Goal: Task Accomplishment & Management: Use online tool/utility

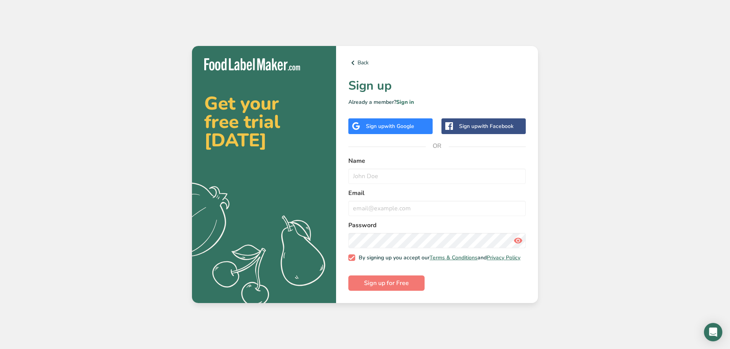
click at [412, 128] on div "Sign up with Google" at bounding box center [391, 126] width 84 height 16
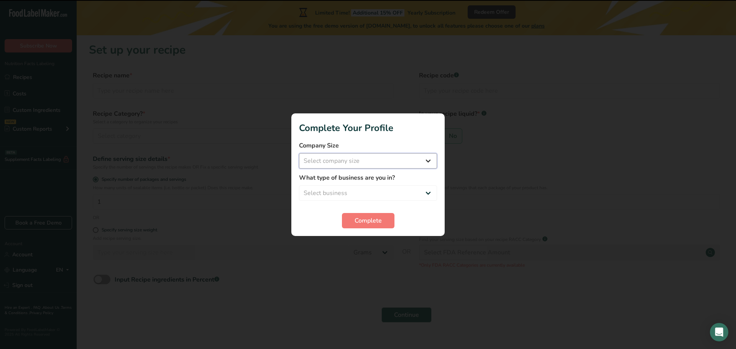
click at [380, 163] on select "Select company size Fewer than 10 Employees 10 to 50 Employees 51 to 500 Employ…" at bounding box center [368, 160] width 138 height 15
select select "1"
click at [299, 153] on select "Select company size Fewer than 10 Employees 10 to 50 Employees 51 to 500 Employ…" at bounding box center [368, 160] width 138 height 15
click at [365, 196] on select "Select business Packaged Food Manufacturer Restaurant & Cafe Bakery Meal Plans …" at bounding box center [368, 193] width 138 height 15
select select "1"
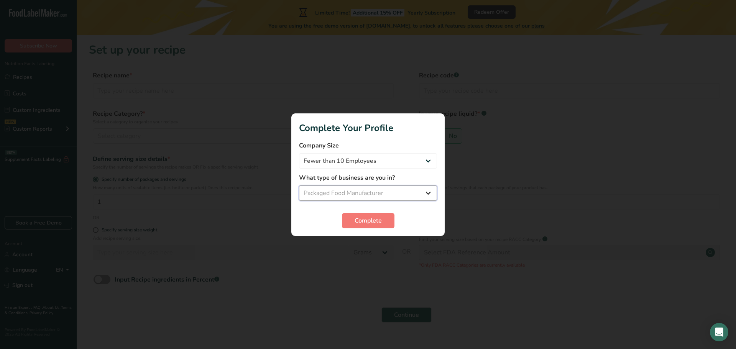
click at [299, 186] on select "Select business Packaged Food Manufacturer Restaurant & Cafe Bakery Meal Plans …" at bounding box center [368, 193] width 138 height 15
click at [373, 217] on span "Complete" at bounding box center [368, 220] width 27 height 9
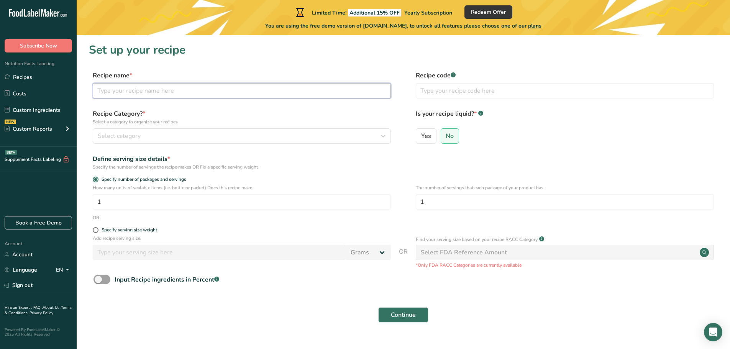
click at [171, 86] on input "text" at bounding box center [242, 90] width 298 height 15
click at [145, 93] on input "text" at bounding box center [242, 90] width 298 height 15
paste input "Clover Blossom Honey"
type input "Clover Blossom Honey"
click at [167, 135] on div "Select category" at bounding box center [240, 136] width 284 height 9
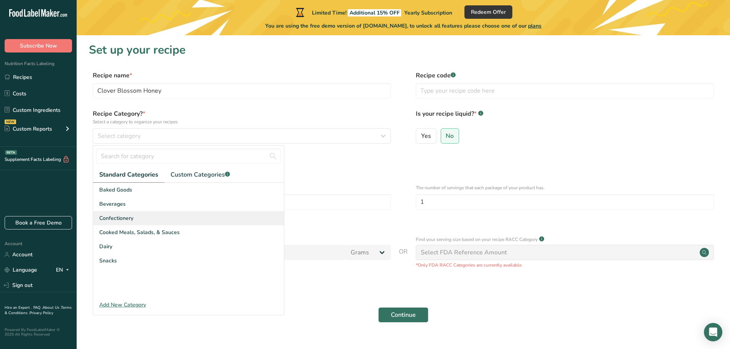
copy span "Confectionery"
drag, startPoint x: 144, startPoint y: 218, endPoint x: 233, endPoint y: 216, distance: 89.0
click at [226, 216] on div "Confectionery" at bounding box center [188, 218] width 191 height 14
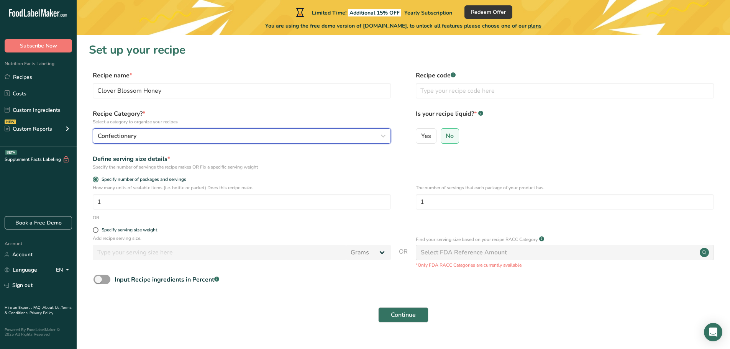
click at [278, 140] on div "Confectionery" at bounding box center [240, 136] width 284 height 9
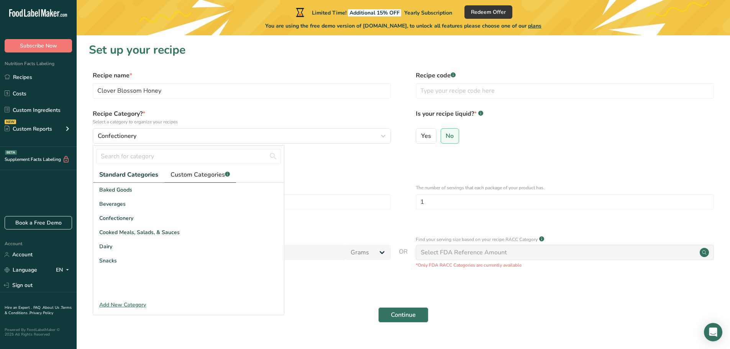
click at [194, 180] on link "Custom Categories .a-a{fill:#347362;}.b-a{fill:#fff;}" at bounding box center [201, 175] width 72 height 16
click at [138, 176] on span "Standard Categories" at bounding box center [128, 174] width 58 height 9
click at [156, 160] on input "text" at bounding box center [188, 156] width 185 height 15
type input "ا"
type input "h"
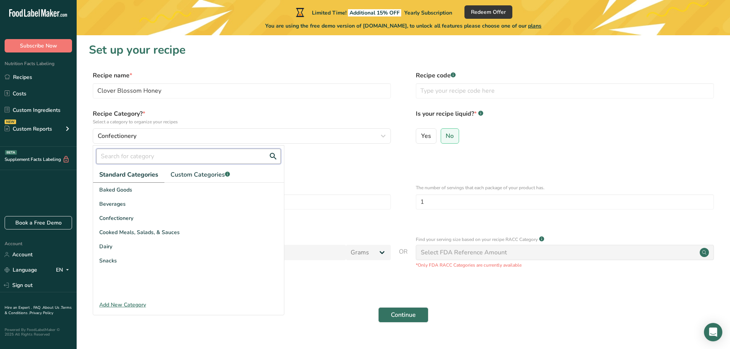
type input "f"
type input "n"
click at [254, 114] on label "Recipe Category? * Select a category to organize your recipes" at bounding box center [242, 117] width 298 height 16
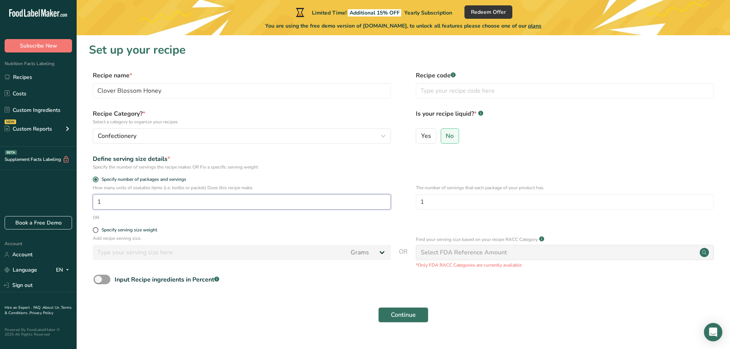
click at [143, 203] on input "1" at bounding box center [242, 201] width 298 height 15
drag, startPoint x: 143, startPoint y: 203, endPoint x: 57, endPoint y: 203, distance: 86.3
click at [57, 203] on div ".a-20{fill:#fff;} Subscribe Now Nutrition Facts Labeling Recipes Costs Custom I…" at bounding box center [365, 182] width 730 height 364
click at [140, 228] on div "Specify serving size weight" at bounding box center [130, 230] width 56 height 6
click at [98, 228] on input "Specify serving size weight" at bounding box center [95, 230] width 5 height 5
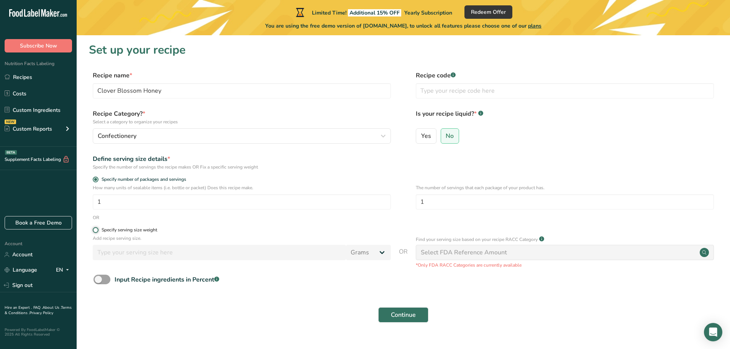
radio input "true"
radio input "false"
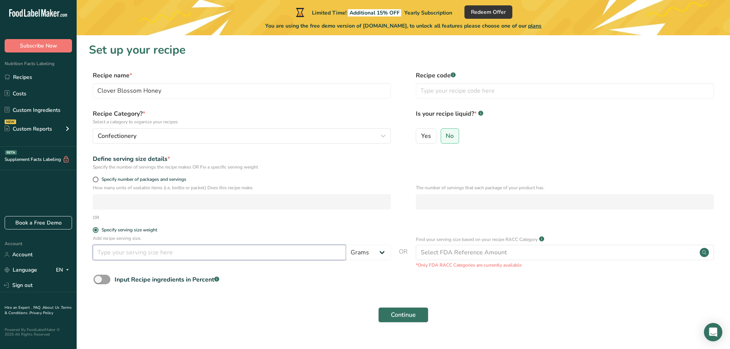
click at [156, 248] on input "number" at bounding box center [219, 252] width 253 height 15
drag, startPoint x: 101, startPoint y: 253, endPoint x: 87, endPoint y: 252, distance: 13.8
click at [87, 252] on section "Set up your recipe Recipe name * Clover Blossom Honey Recipe code .a-a{fill:#34…" at bounding box center [404, 187] width 654 height 304
type input "100"
click at [199, 301] on form "Recipe name * Clover Blossom Honey Recipe code .a-a{fill:#347362;}.b-a{fill:#ff…" at bounding box center [403, 199] width 629 height 257
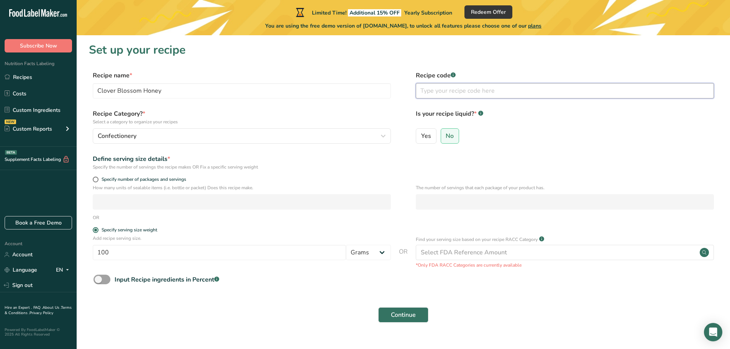
click at [465, 92] on input "text" at bounding box center [565, 90] width 298 height 15
click at [457, 252] on div "Select FDA Reference Amount" at bounding box center [464, 252] width 86 height 9
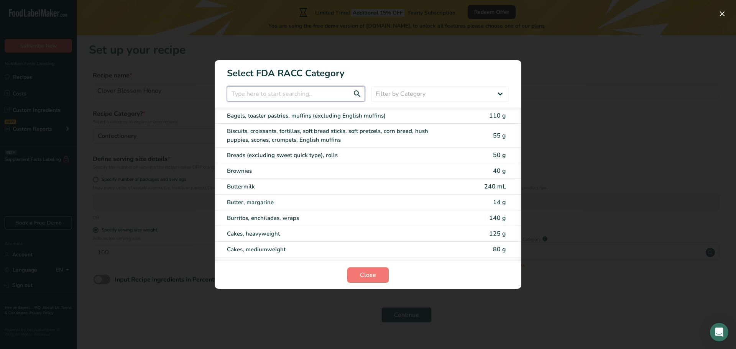
click at [276, 93] on input "RACC Category Selection Modal" at bounding box center [296, 93] width 138 height 15
paste input "Confectionery"
type input "Confectionery"
click at [497, 88] on select "Filter by Category All Bakery products [GEOGRAPHIC_DATA] Cereals and other grai…" at bounding box center [440, 93] width 138 height 15
click at [293, 93] on input "RACC Category Selection Modal" at bounding box center [296, 93] width 138 height 15
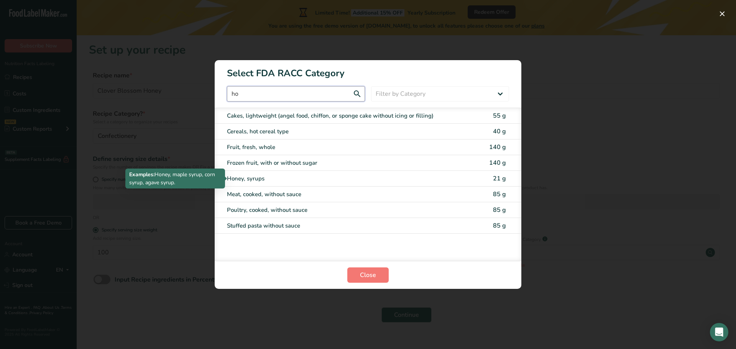
type input "ho"
click at [257, 177] on div "Honey, syrups" at bounding box center [336, 178] width 218 height 9
type input "21"
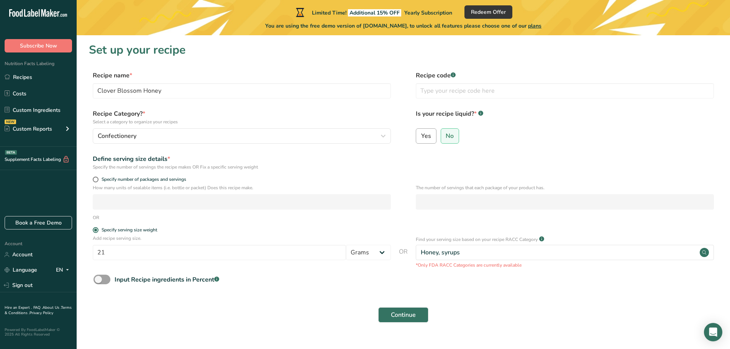
click at [427, 139] on span "Yes" at bounding box center [426, 136] width 10 height 8
click at [421, 138] on input "Yes" at bounding box center [418, 135] width 5 height 5
radio input "true"
radio input "false"
select select "22"
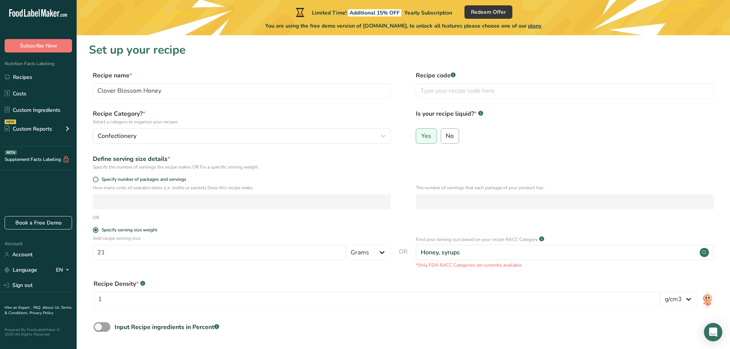
click at [449, 135] on span "No" at bounding box center [450, 136] width 8 height 8
click at [446, 135] on input "No" at bounding box center [443, 135] width 5 height 5
radio input "true"
radio input "false"
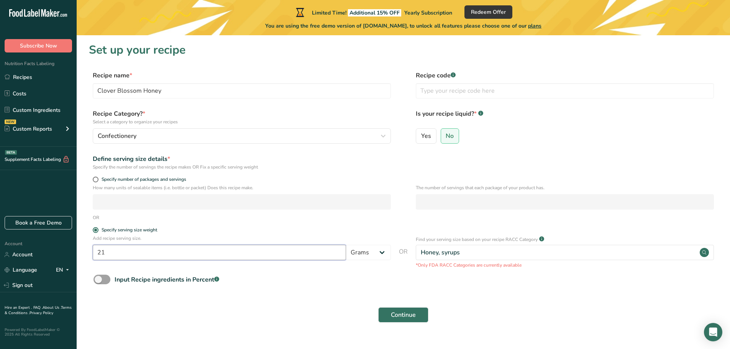
click at [268, 252] on input "21" at bounding box center [219, 252] width 253 height 15
drag, startPoint x: 268, startPoint y: 252, endPoint x: 74, endPoint y: 245, distance: 194.5
click at [74, 245] on div ".a-20{fill:#fff;} Subscribe Now Nutrition Facts Labeling Recipes Costs Custom I…" at bounding box center [365, 182] width 730 height 364
type input "100"
click at [401, 321] on button "Continue" at bounding box center [403, 315] width 50 height 15
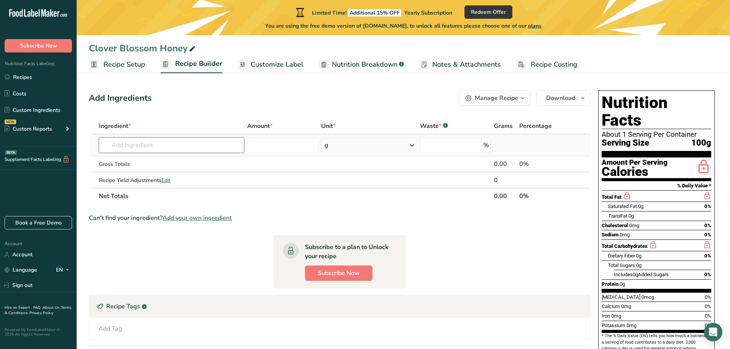
click at [161, 142] on input "text" at bounding box center [171, 145] width 145 height 15
paste input "Confectionery"
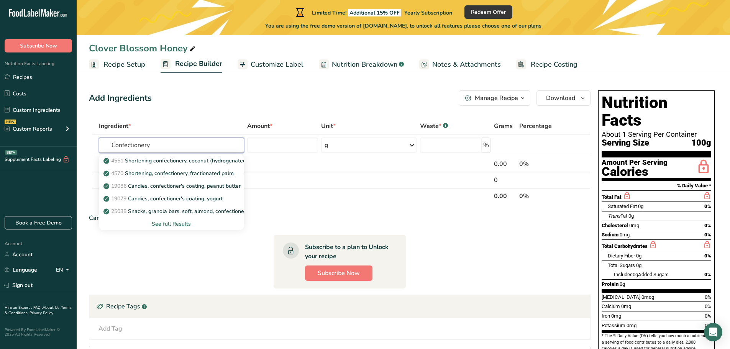
drag, startPoint x: 161, startPoint y: 142, endPoint x: -31, endPoint y: 145, distance: 192.5
click at [0, 145] on html ".a-20{fill:#fff;} Subscribe Now Nutrition Facts Labeling Recipes Costs Custom I…" at bounding box center [365, 216] width 730 height 433
paste input "lover Blossom Hone"
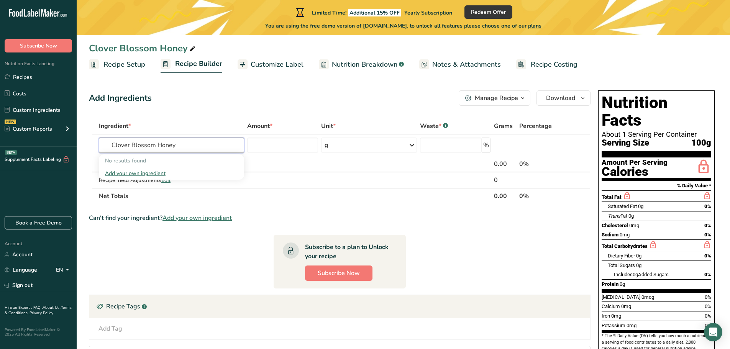
type input "Clover Blossom Honey"
click at [180, 99] on div "Add Ingredients Manage Recipe Delete Recipe Duplicate Recipe Scale Recipe Save …" at bounding box center [340, 97] width 502 height 15
click at [277, 67] on span "Customize Label" at bounding box center [277, 64] width 53 height 10
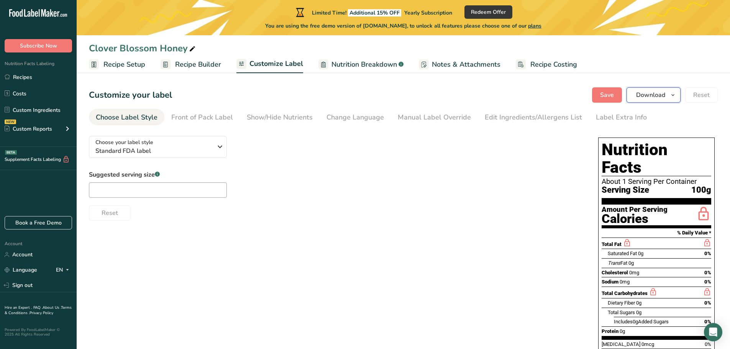
click at [643, 92] on span "Download" at bounding box center [651, 94] width 29 height 9
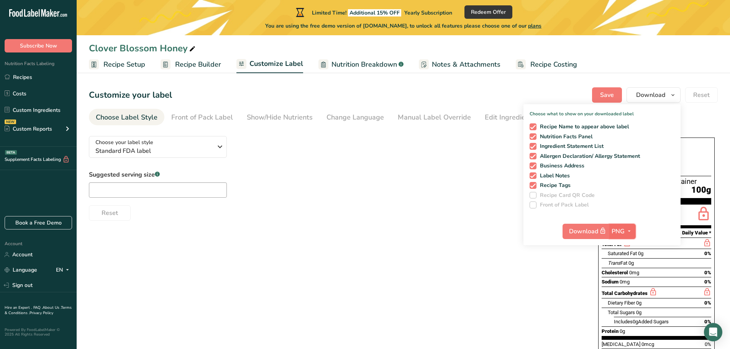
click at [624, 232] on span "PNG" at bounding box center [618, 231] width 13 height 9
click at [628, 286] on link "PDF" at bounding box center [624, 285] width 25 height 13
click at [626, 228] on span "button" at bounding box center [628, 231] width 9 height 9
click at [629, 253] on link "BMP" at bounding box center [623, 259] width 25 height 13
click at [629, 227] on icon "button" at bounding box center [630, 232] width 6 height 10
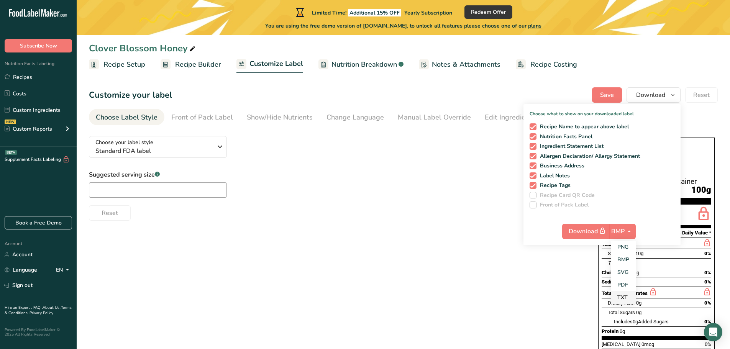
click at [620, 300] on link "TXT" at bounding box center [624, 297] width 25 height 13
checkbox input "false"
checkbox input "true"
click at [629, 228] on icon "button" at bounding box center [629, 232] width 6 height 10
click at [624, 256] on link "BMP" at bounding box center [623, 259] width 25 height 13
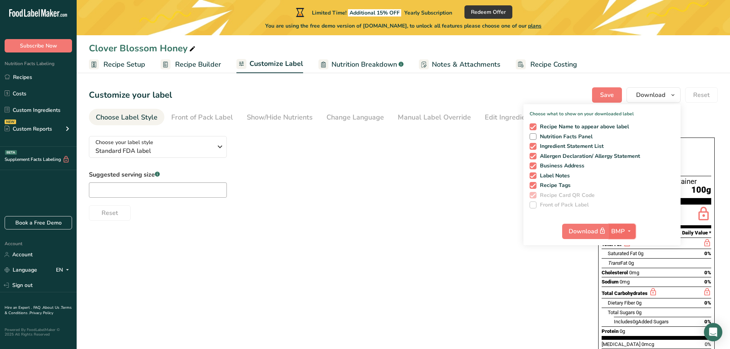
click at [620, 225] on button "BMP" at bounding box center [622, 231] width 27 height 15
click at [615, 229] on span "BMP" at bounding box center [618, 231] width 13 height 9
click at [614, 229] on span "BMP" at bounding box center [618, 231] width 13 height 9
click at [623, 242] on link "PNG" at bounding box center [624, 247] width 25 height 13
click at [544, 186] on span "Recipe Tags" at bounding box center [554, 185] width 35 height 7
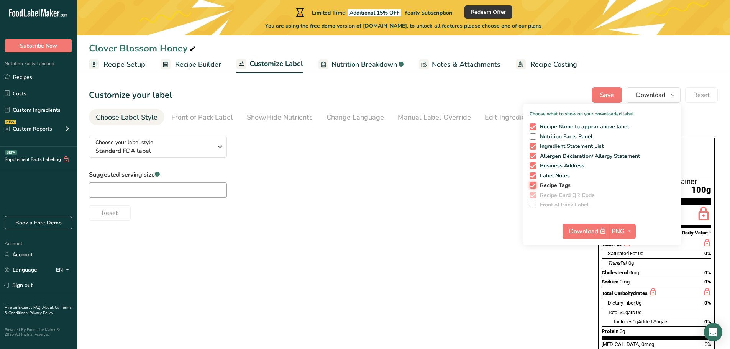
click at [535, 186] on input "Recipe Tags" at bounding box center [532, 185] width 5 height 5
checkbox input "false"
click at [543, 180] on div "Recipe Name to appear above label Nutrition Facts Panel Ingredient Statement Li…" at bounding box center [602, 164] width 157 height 88
click at [543, 176] on span "Label Notes" at bounding box center [554, 176] width 34 height 7
click at [535, 176] on input "Label Notes" at bounding box center [532, 175] width 5 height 5
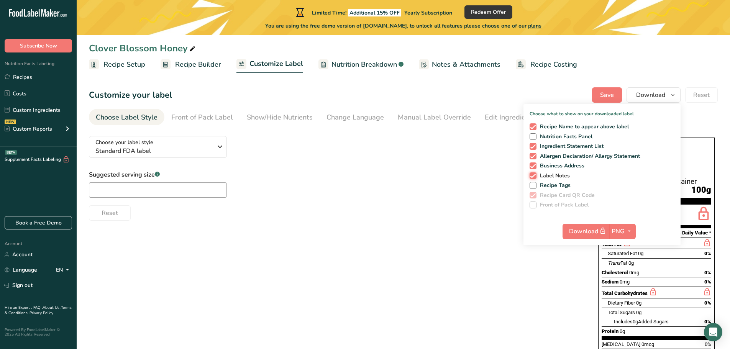
checkbox input "false"
click at [537, 168] on span "Business Address" at bounding box center [561, 166] width 48 height 7
click at [535, 168] on input "Business Address" at bounding box center [532, 165] width 5 height 5
checkbox input "false"
click at [535, 157] on span at bounding box center [533, 156] width 7 height 7
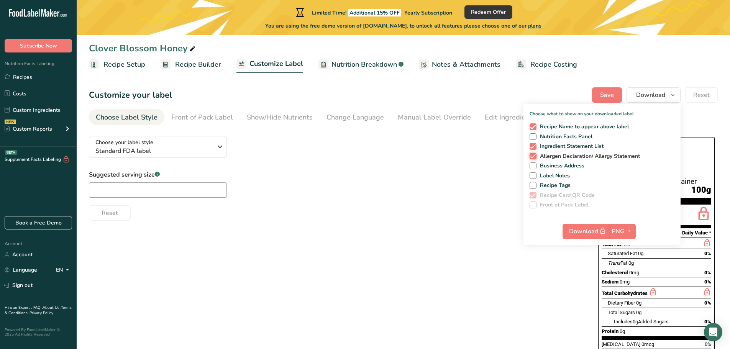
click at [535, 157] on input "Allergen Declaration/ Allergy Statement" at bounding box center [532, 156] width 5 height 5
checkbox input "false"
click at [535, 148] on span at bounding box center [533, 146] width 7 height 7
click at [535, 148] on input "Ingredient Statement List" at bounding box center [532, 146] width 5 height 5
checkbox input "false"
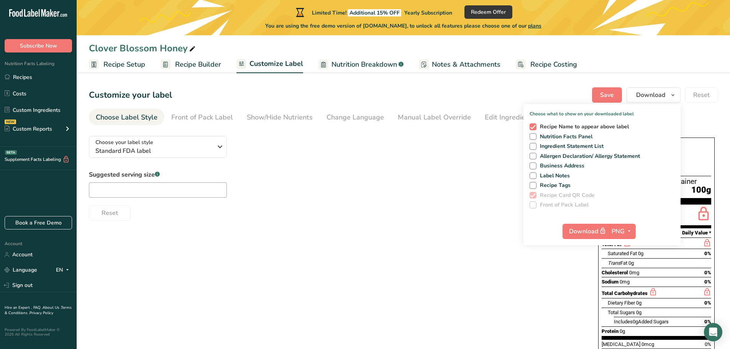
click at [535, 128] on span at bounding box center [533, 126] width 7 height 7
click at [535, 128] on input "Recipe Name to appear above label" at bounding box center [532, 126] width 5 height 5
checkbox input "false"
click at [534, 195] on span at bounding box center [533, 195] width 7 height 7
